Goal: Use online tool/utility: Utilize a website feature to perform a specific function

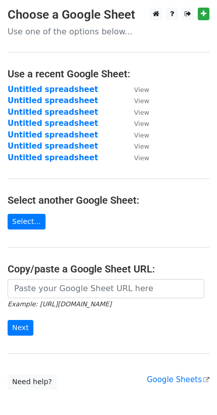
click at [44, 288] on input "url" at bounding box center [106, 288] width 197 height 19
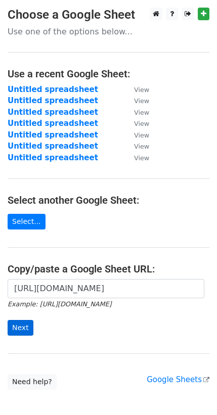
type input "[URL][DOMAIN_NAME]"
click at [26, 325] on input "Next" at bounding box center [21, 328] width 26 height 16
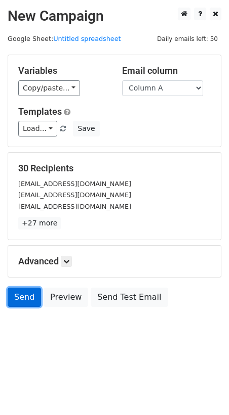
click at [16, 296] on link "Send" at bounding box center [24, 297] width 33 height 19
